Goal: Navigation & Orientation: Find specific page/section

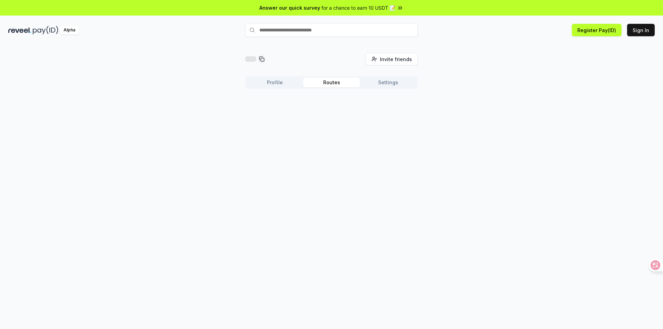
click at [329, 82] on button "Routes" at bounding box center [331, 83] width 57 height 10
click at [389, 82] on button "Settings" at bounding box center [388, 83] width 57 height 10
click at [352, 82] on button "Routes" at bounding box center [331, 83] width 57 height 10
click at [267, 86] on button "Profile" at bounding box center [274, 83] width 57 height 10
